Goal: Task Accomplishment & Management: Manage account settings

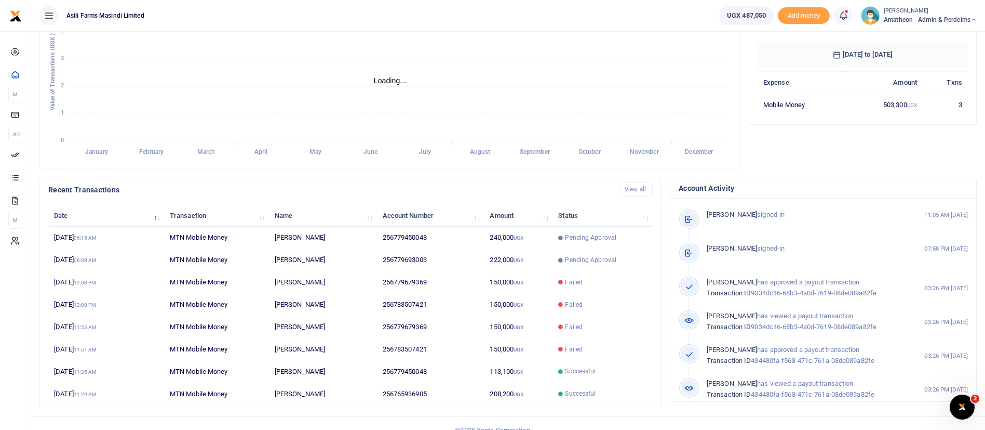
scroll to position [191, 0]
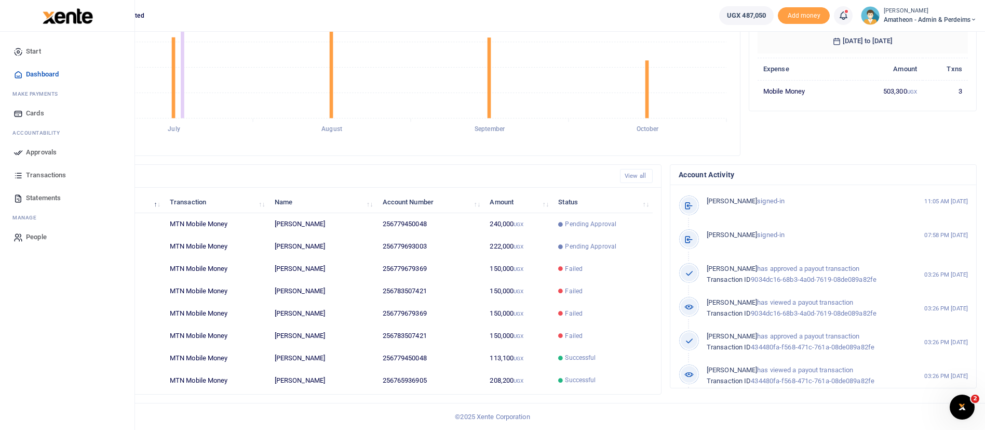
click at [53, 149] on span "Approvals" at bounding box center [41, 152] width 31 height 10
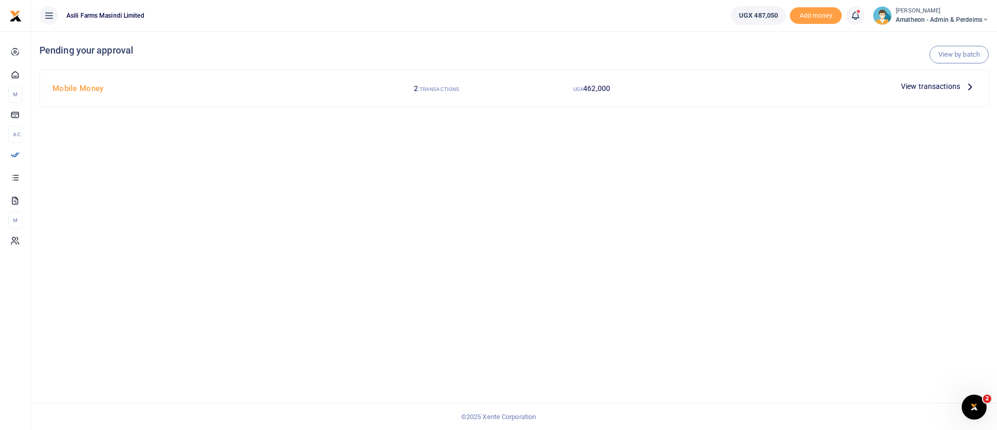
click at [920, 83] on span "View transactions" at bounding box center [930, 86] width 59 height 11
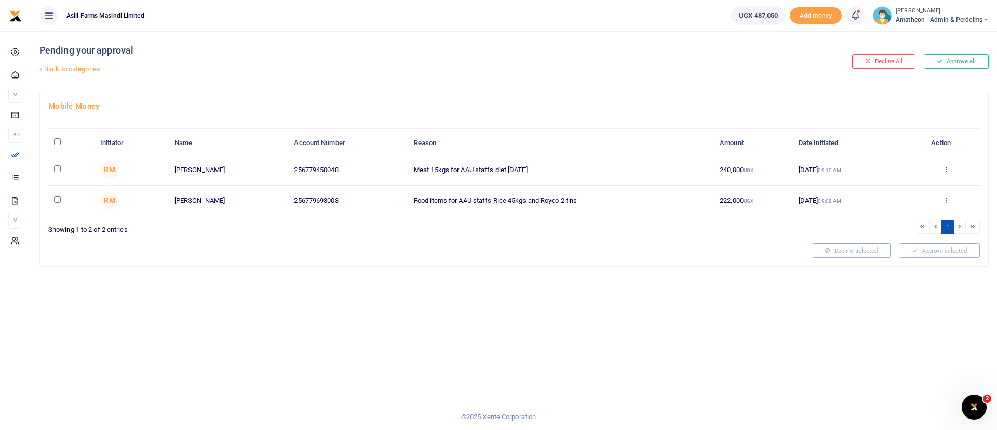
click at [58, 142] on input "\a \a : activate to sort column descending" at bounding box center [57, 141] width 7 height 7
checkbox input "true"
click at [942, 253] on button "Approve selected (2)" at bounding box center [936, 250] width 88 height 15
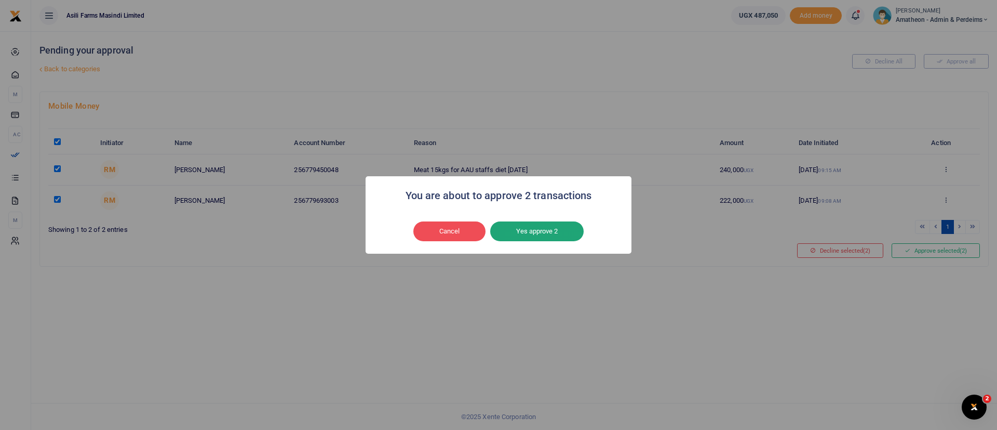
click at [564, 231] on button "Yes approve 2" at bounding box center [536, 231] width 93 height 20
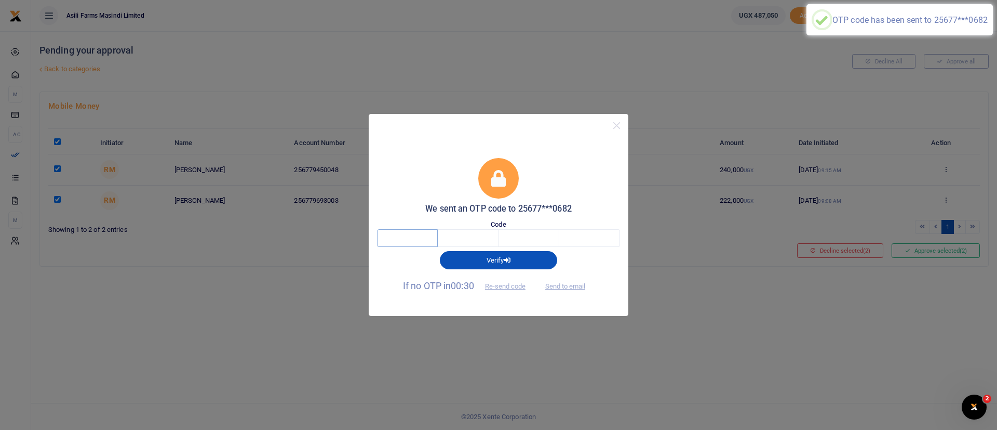
click at [397, 240] on input "text" at bounding box center [407, 238] width 61 height 18
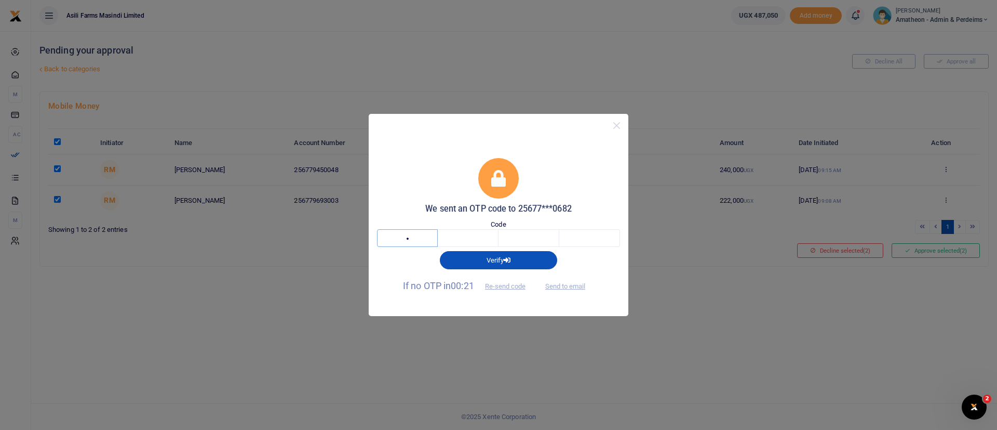
type input "6"
type input "9"
type input "8"
type input "1"
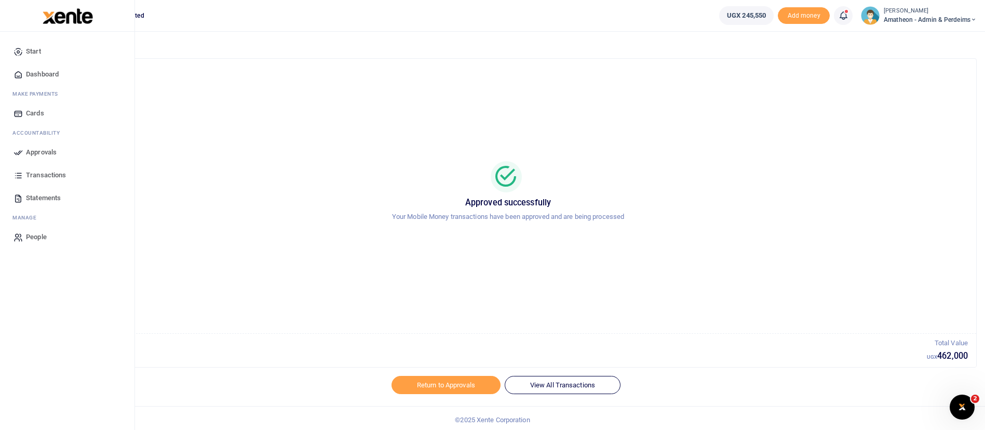
click at [63, 16] on img at bounding box center [68, 16] width 50 height 16
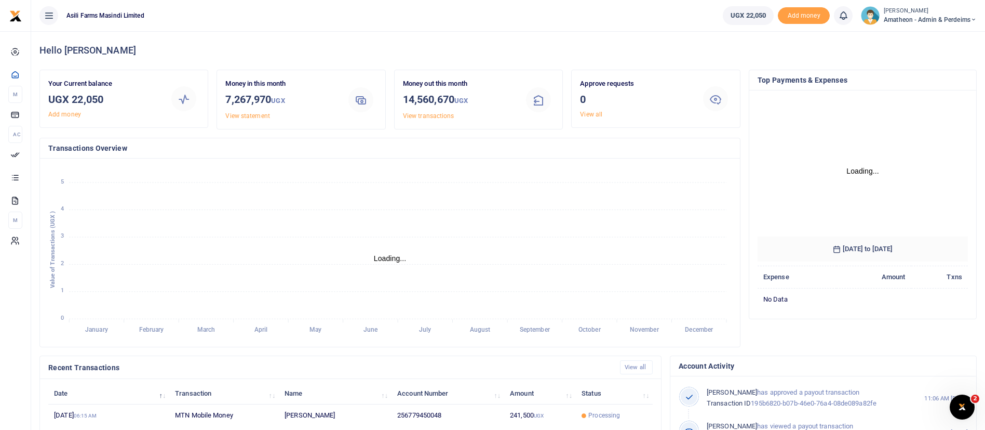
click at [911, 17] on span "Amatheon - Admin & Perdeims" at bounding box center [930, 19] width 93 height 9
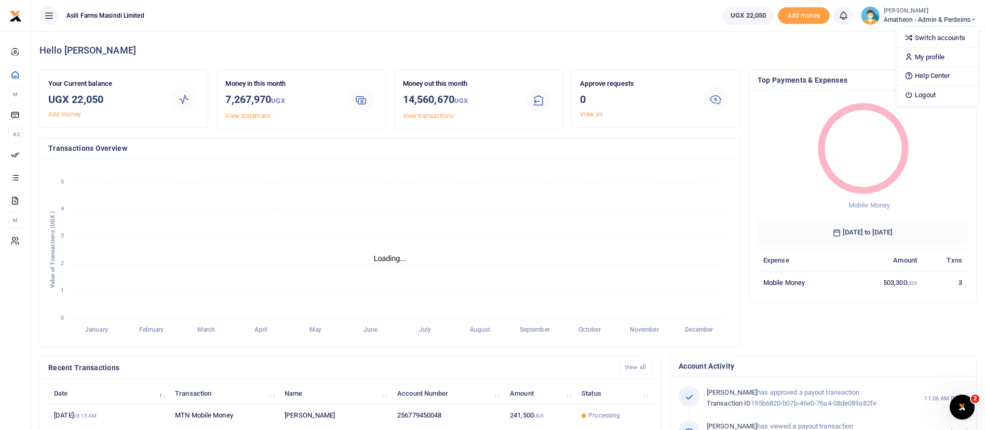
scroll to position [12, 12]
click at [932, 35] on link "Switch accounts" at bounding box center [938, 38] width 82 height 15
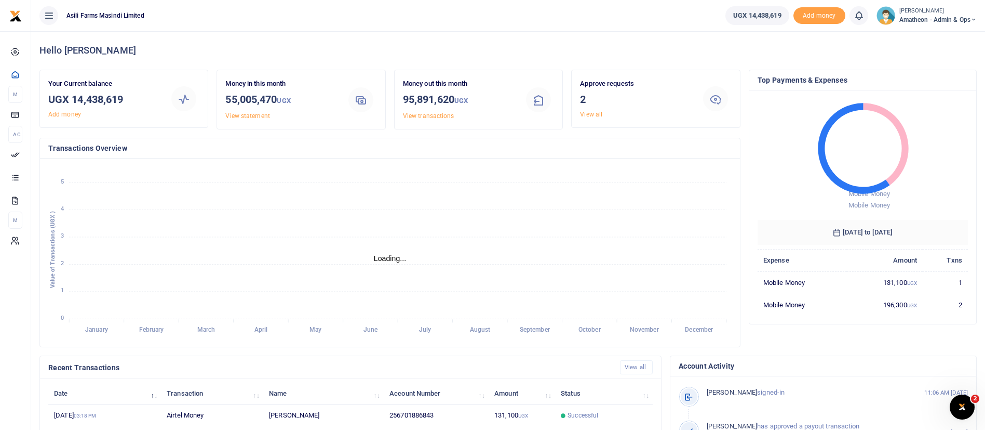
scroll to position [12, 12]
click at [918, 19] on span "Amatheon - Admin & Ops" at bounding box center [938, 19] width 77 height 9
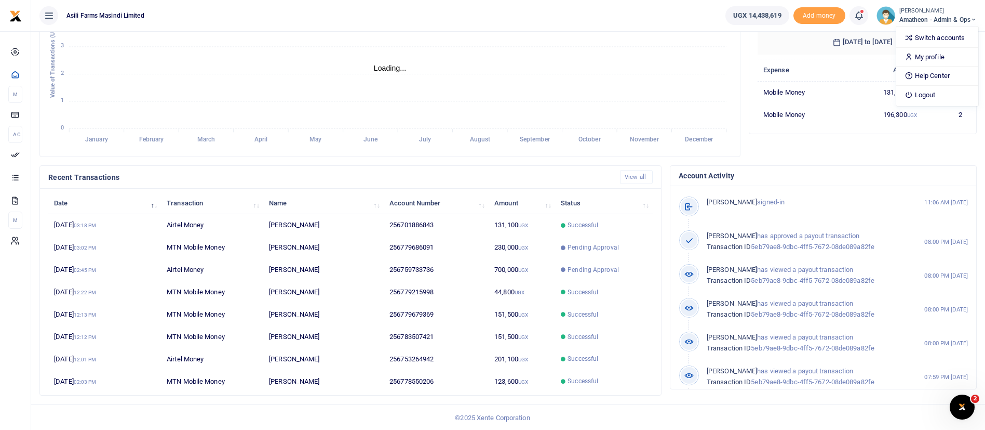
scroll to position [191, 0]
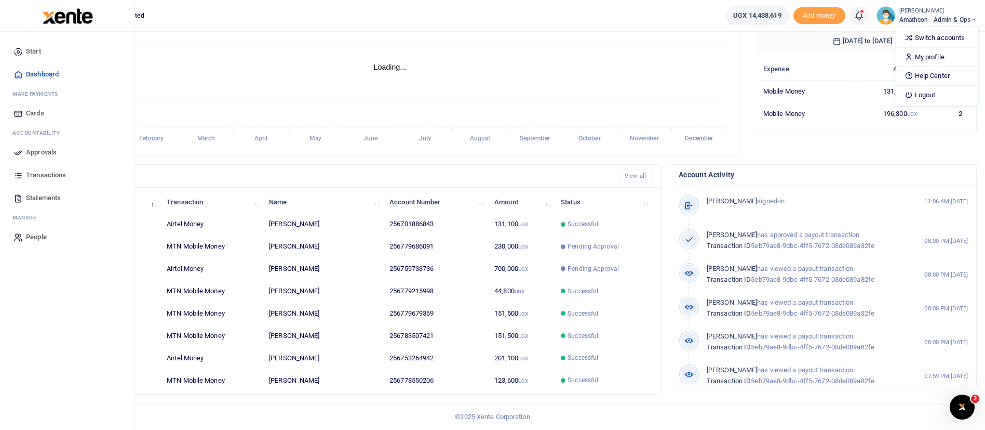
click at [39, 156] on span "Approvals" at bounding box center [41, 152] width 31 height 10
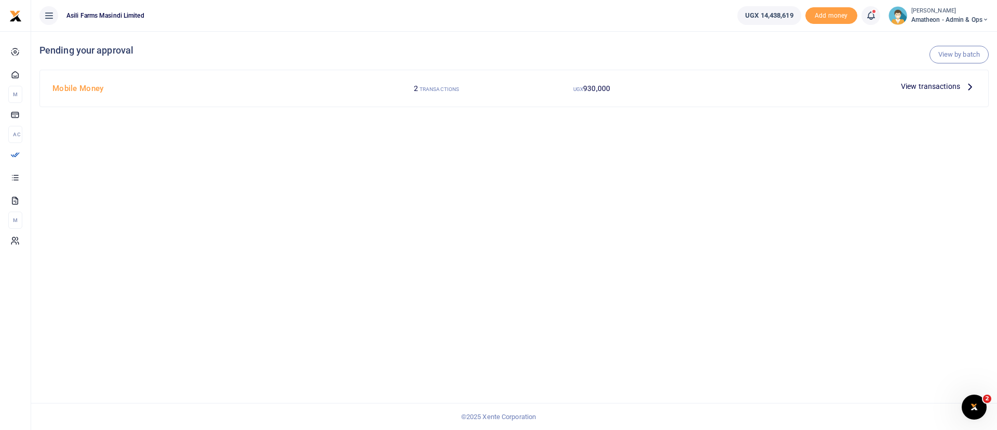
click at [928, 87] on span "View transactions" at bounding box center [930, 86] width 59 height 11
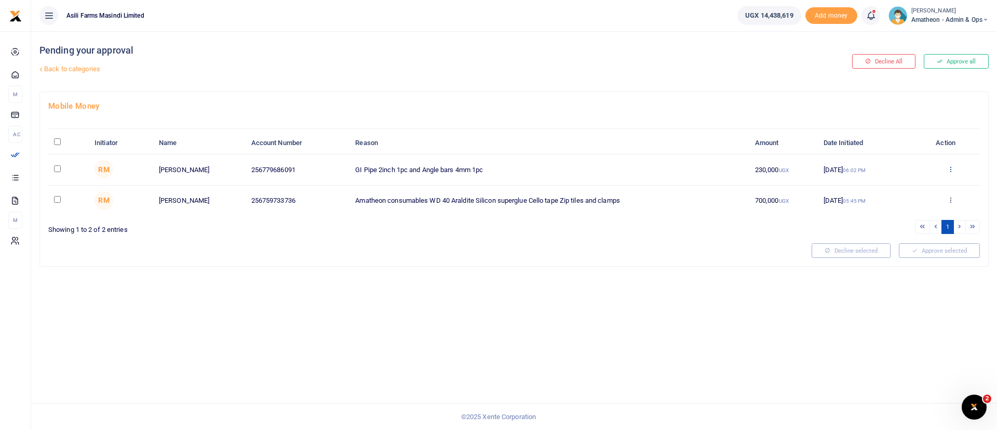
click at [952, 169] on icon at bounding box center [950, 168] width 7 height 7
click at [914, 230] on link "Details" at bounding box center [913, 232] width 82 height 15
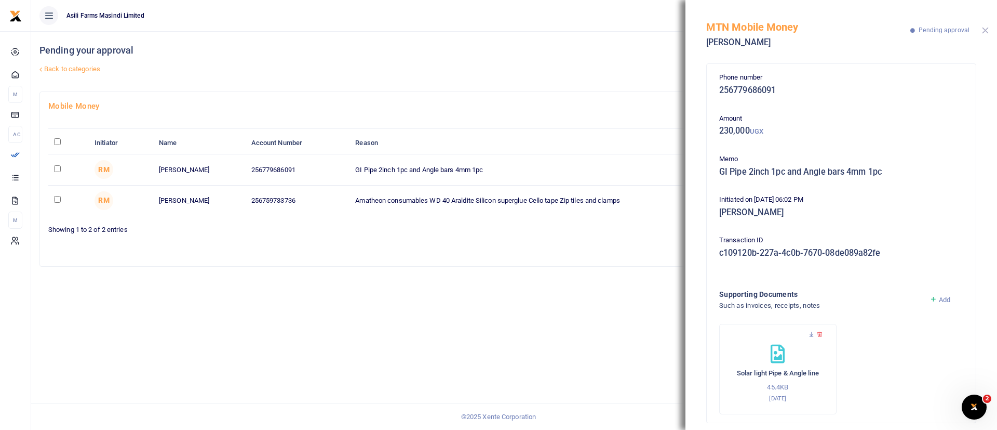
click at [987, 33] on button "Close" at bounding box center [985, 30] width 7 height 7
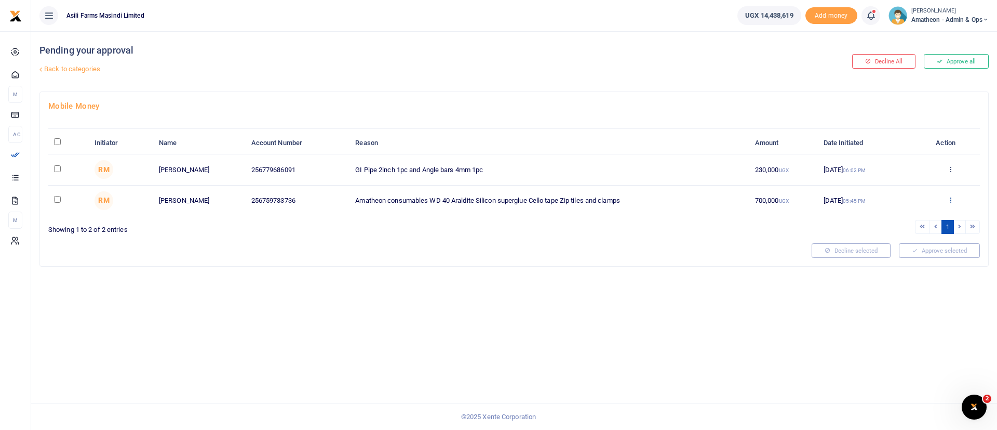
click at [954, 200] on icon at bounding box center [950, 199] width 7 height 7
click at [911, 268] on link "Details" at bounding box center [913, 263] width 82 height 15
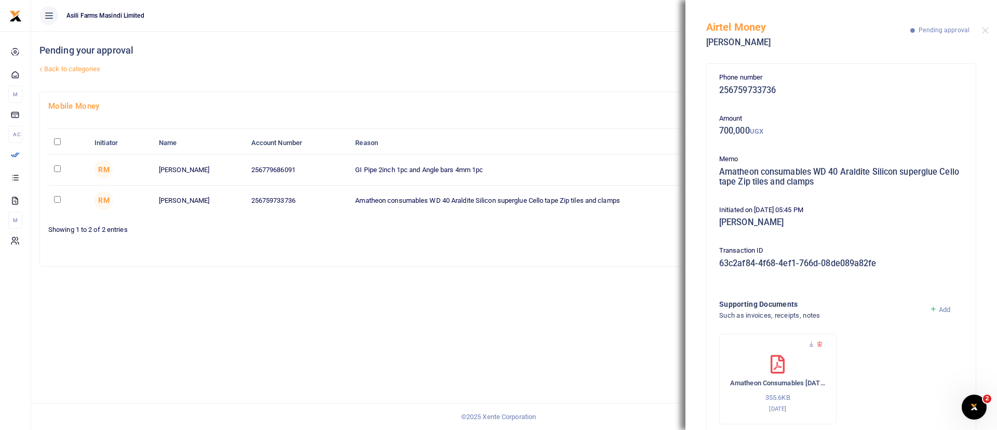
click at [811, 347] on div at bounding box center [778, 349] width 96 height 10
click at [811, 343] on icon at bounding box center [811, 344] width 7 height 7
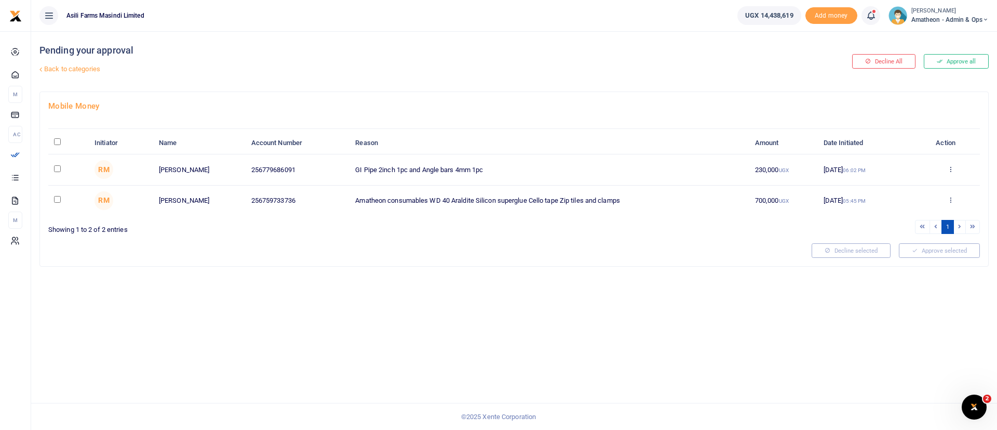
click at [60, 141] on input "\a \a : activate to sort column descending" at bounding box center [57, 141] width 7 height 7
checkbox input "true"
click at [934, 248] on button "Approve selected (2)" at bounding box center [936, 250] width 88 height 15
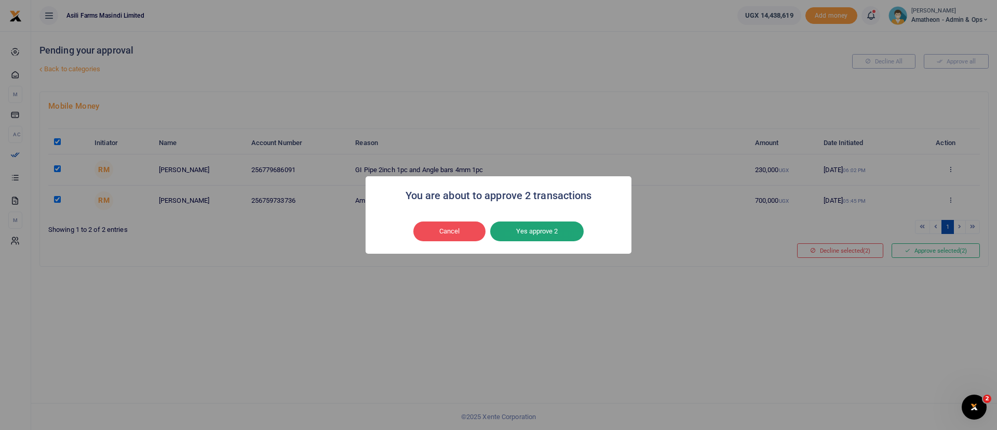
click at [571, 236] on button "Yes approve 2" at bounding box center [536, 231] width 93 height 20
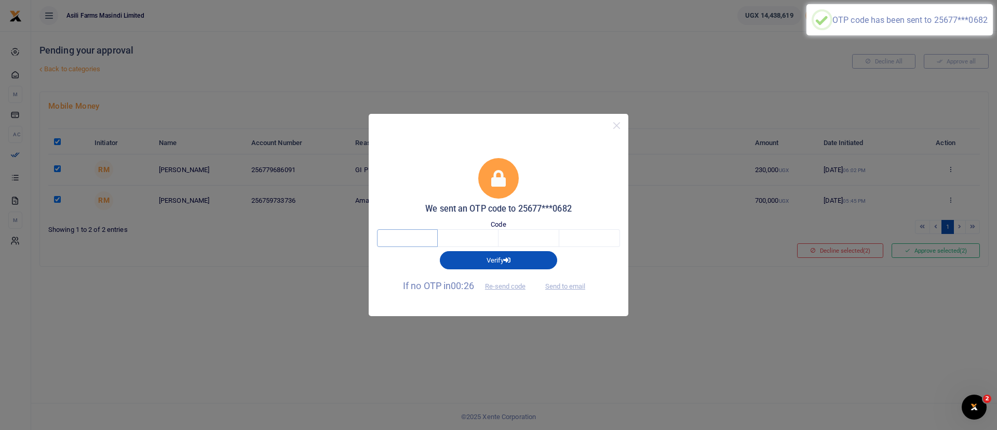
click at [409, 239] on input "text" at bounding box center [407, 238] width 61 height 18
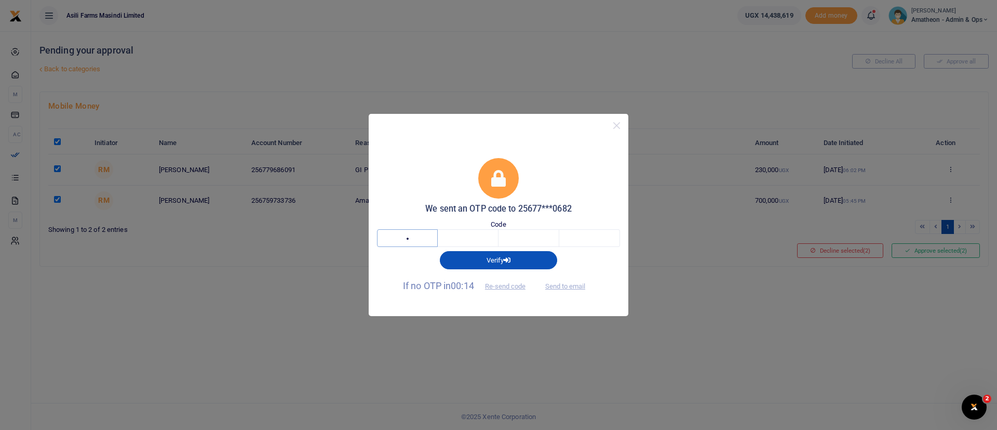
type input "8"
type input "7"
type input "2"
type input "9"
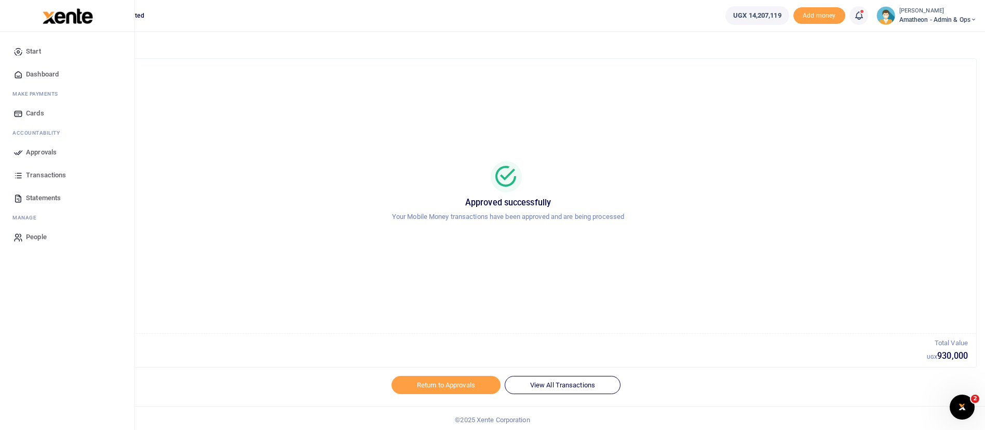
click at [77, 19] on img at bounding box center [68, 16] width 50 height 16
